Goal: Book appointment/travel/reservation

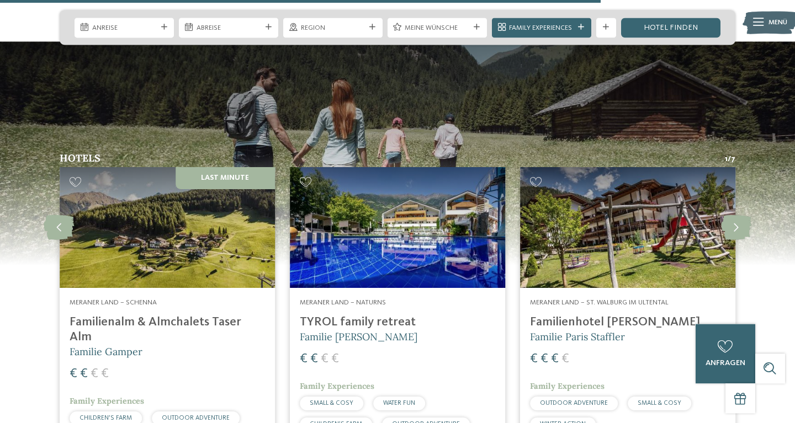
scroll to position [1520, 0]
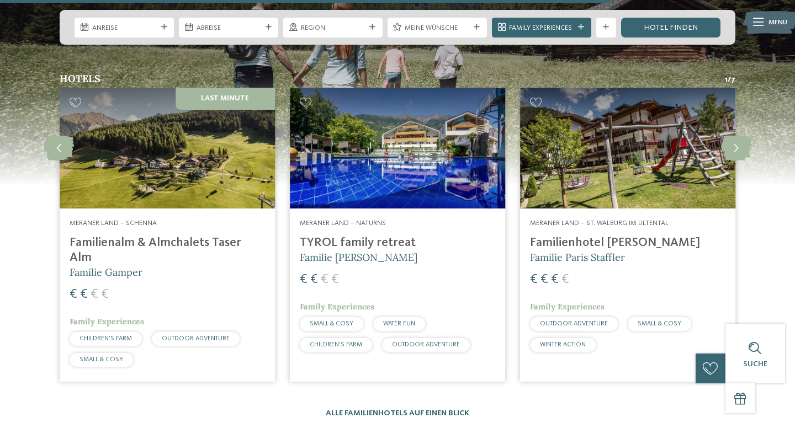
click at [227, 94] on img at bounding box center [167, 148] width 215 height 121
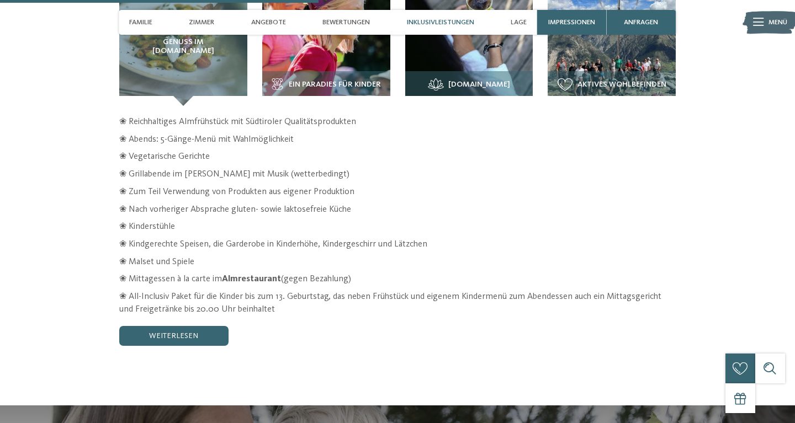
scroll to position [1351, 0]
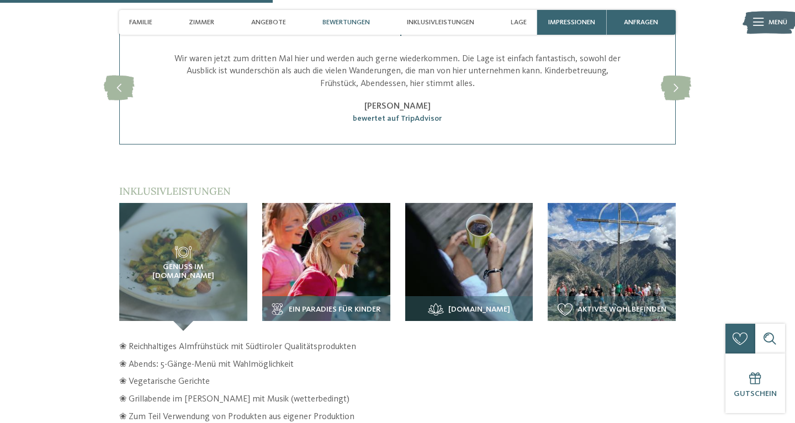
click at [293, 250] on img at bounding box center [326, 267] width 128 height 128
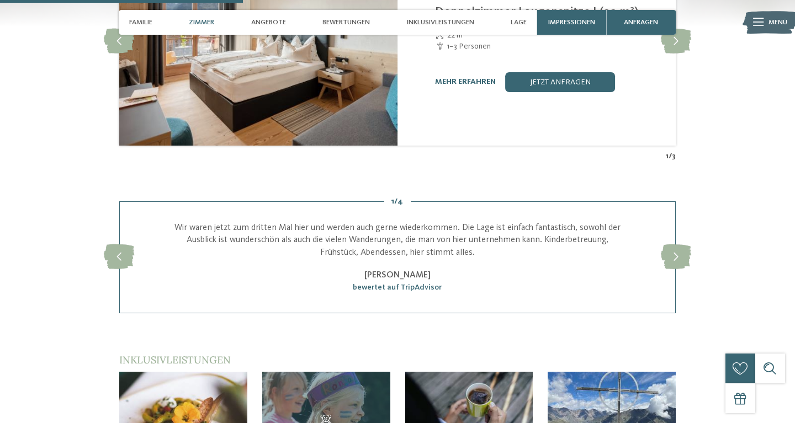
scroll to position [901, 0]
